Goal: Information Seeking & Learning: Learn about a topic

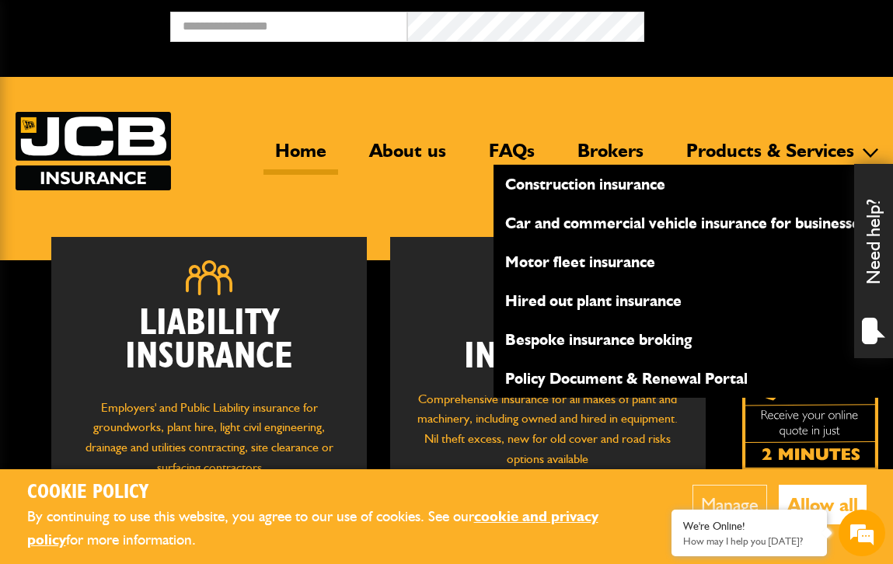
click at [571, 183] on link "Construction insurance" at bounding box center [686, 184] width 385 height 26
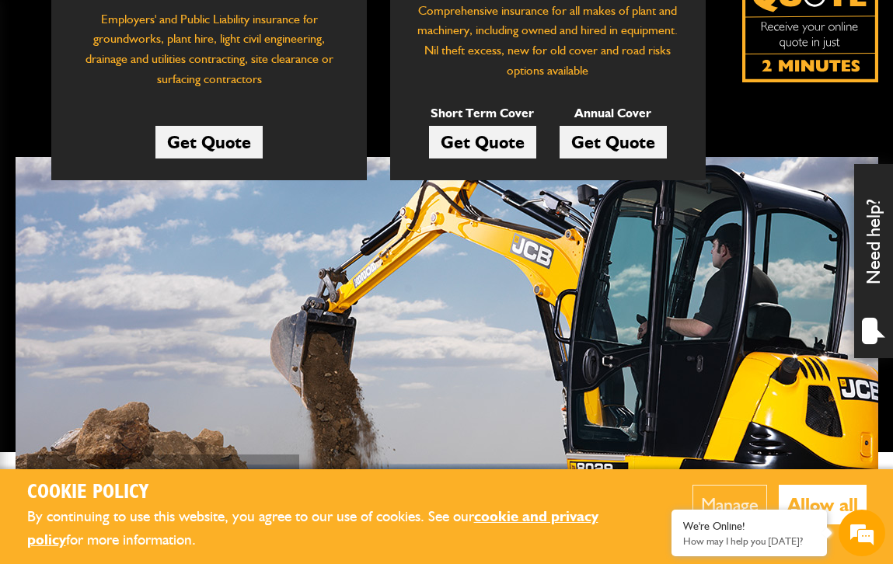
drag, startPoint x: 588, startPoint y: 2, endPoint x: 40, endPoint y: 452, distance: 709.2
click at [40, 452] on div "Plant and liability insurance for all makes and models..." at bounding box center [447, 351] width 863 height 389
